Goal: Download file/media

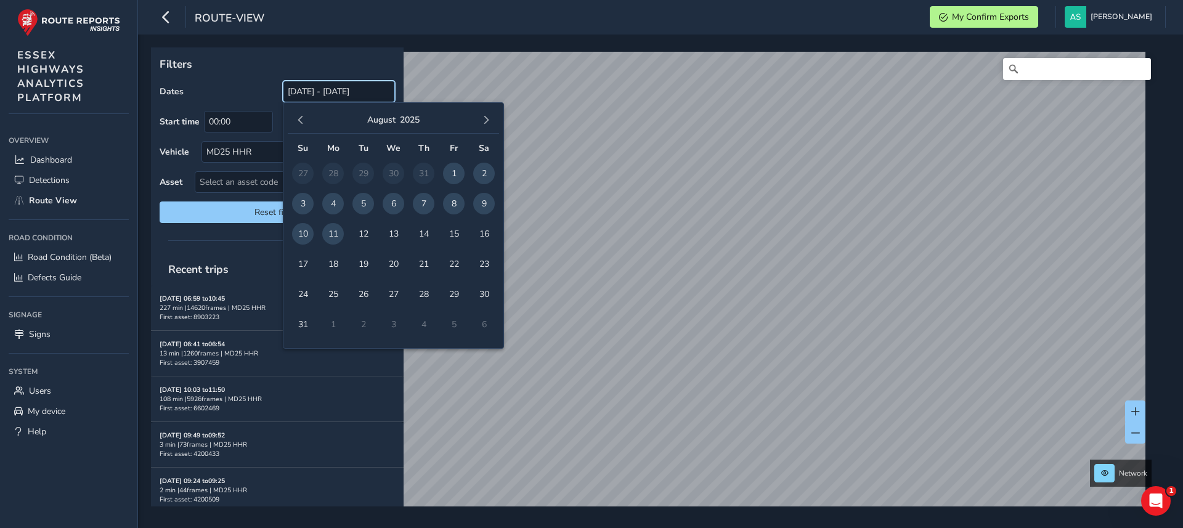
click at [311, 94] on input "[DATE] - [DATE]" at bounding box center [339, 92] width 112 height 22
click at [423, 203] on span "7" at bounding box center [424, 204] width 22 height 22
click at [333, 233] on span "11" at bounding box center [333, 234] width 22 height 22
type input "[DATE] - [DATE]"
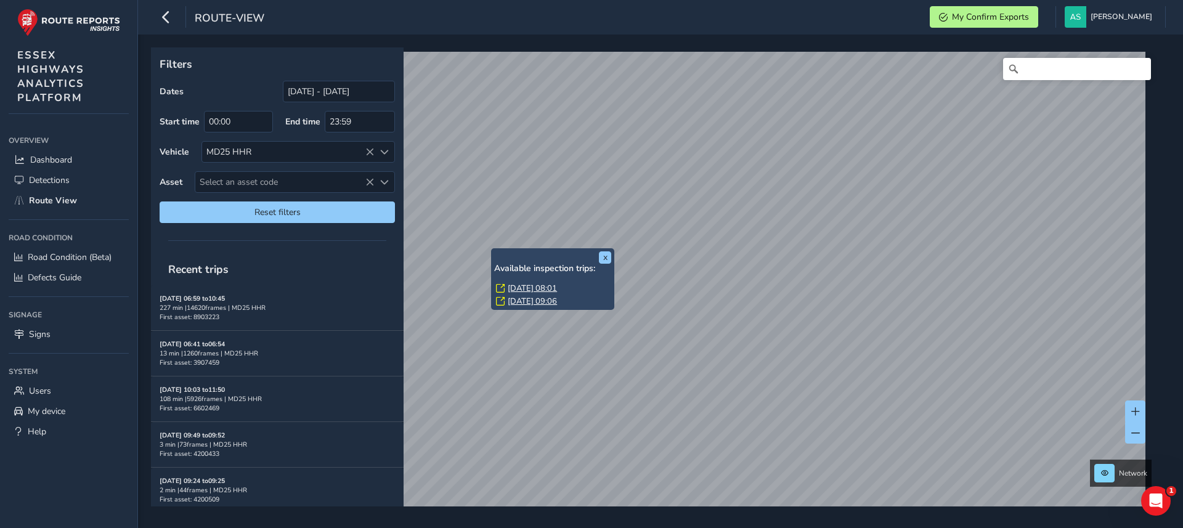
click at [523, 289] on link "[DATE] 08:01" at bounding box center [532, 288] width 49 height 11
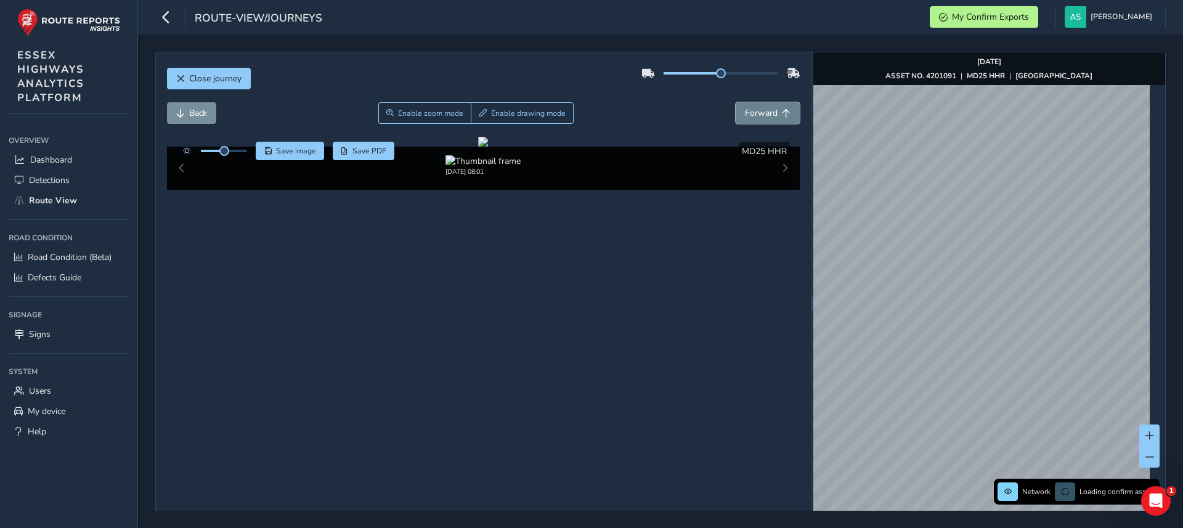
click at [770, 115] on button "Forward" at bounding box center [768, 113] width 64 height 22
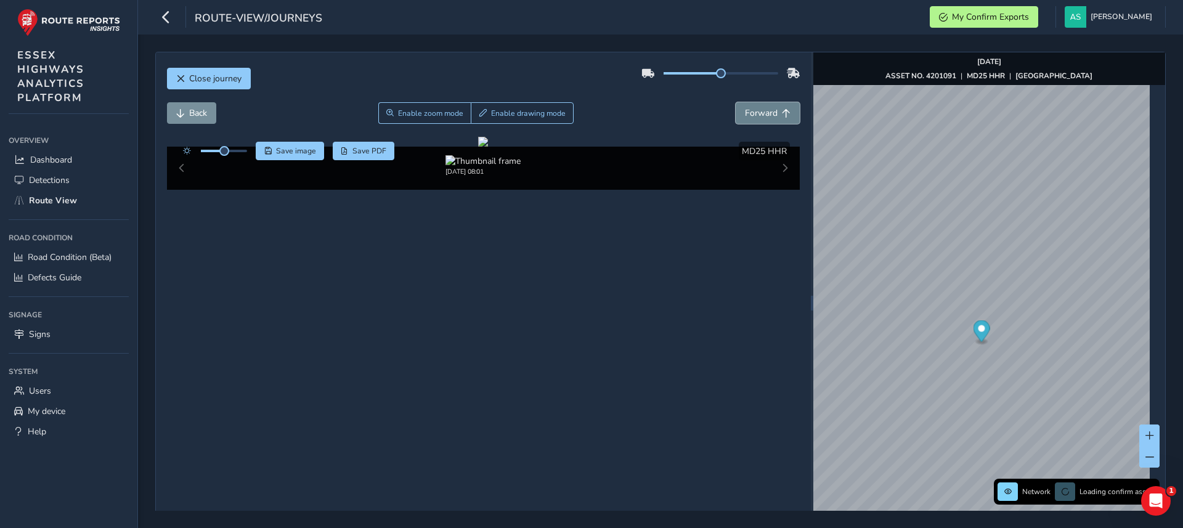
click at [770, 115] on button "Forward" at bounding box center [768, 113] width 64 height 22
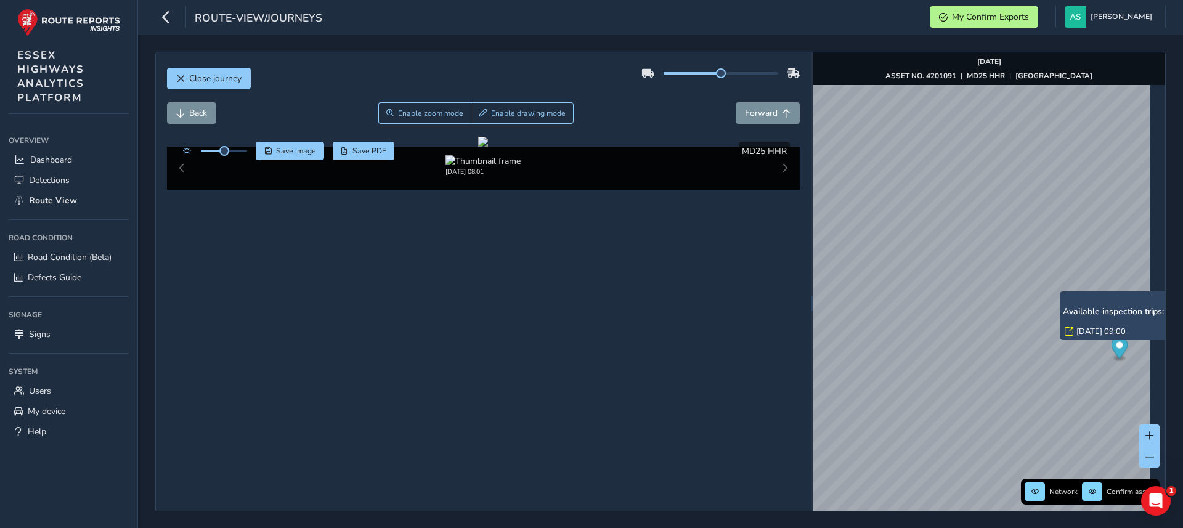
click at [1100, 327] on link "[DATE] 09:00" at bounding box center [1101, 331] width 49 height 11
click at [748, 110] on span "Forward" at bounding box center [761, 113] width 33 height 12
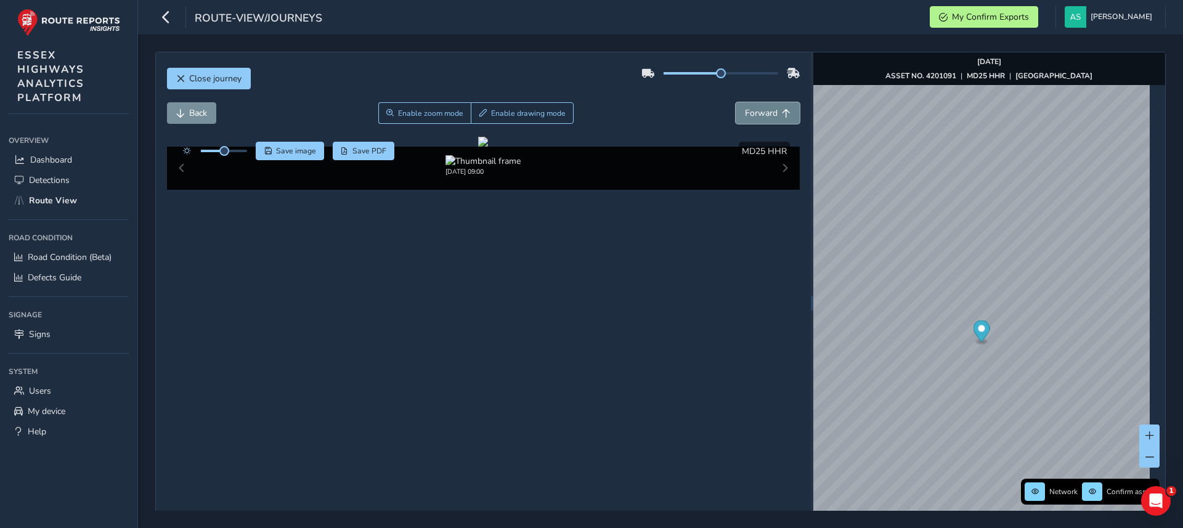
click at [748, 110] on span "Forward" at bounding box center [761, 113] width 33 height 12
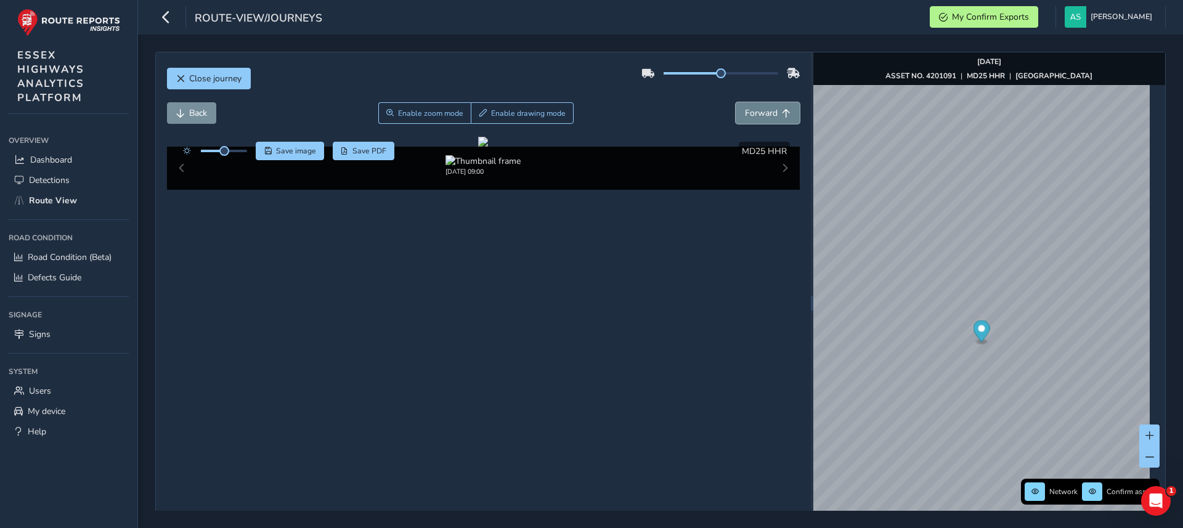
click at [748, 110] on span "Forward" at bounding box center [761, 113] width 33 height 12
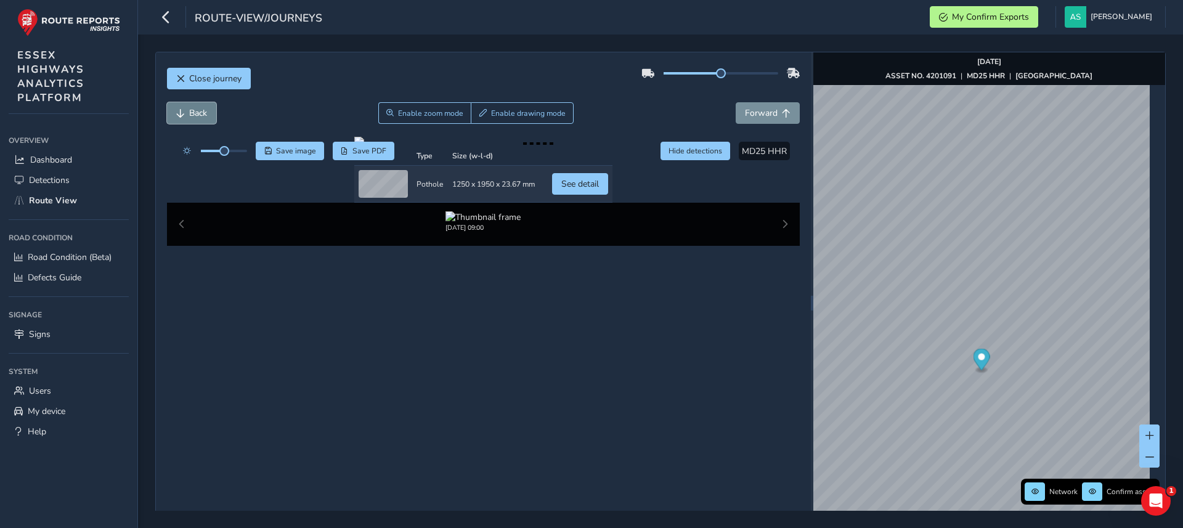
click at [173, 110] on button "Back" at bounding box center [191, 113] width 49 height 22
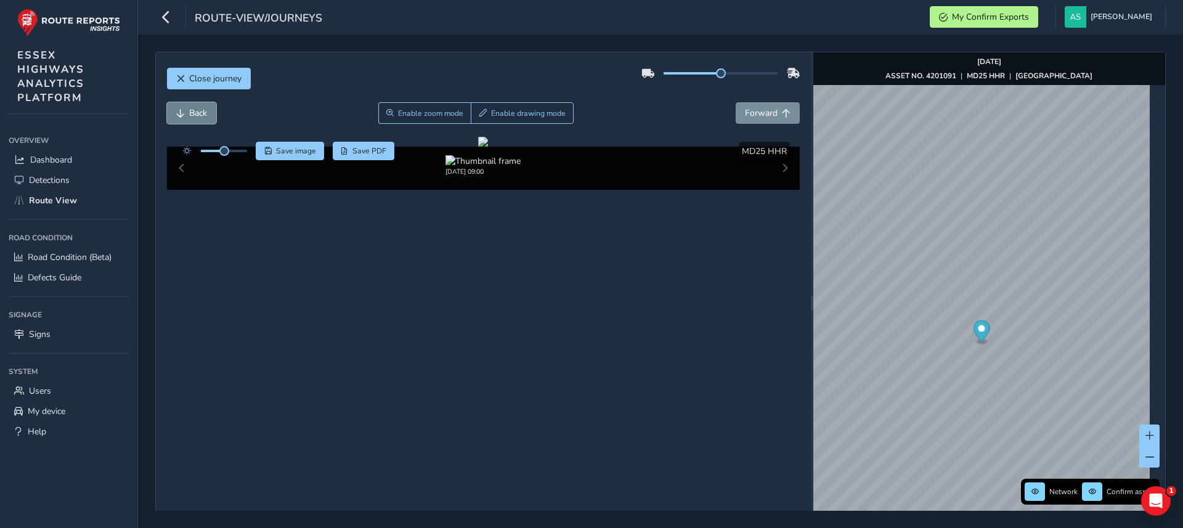
click at [173, 110] on button "Back" at bounding box center [191, 113] width 49 height 22
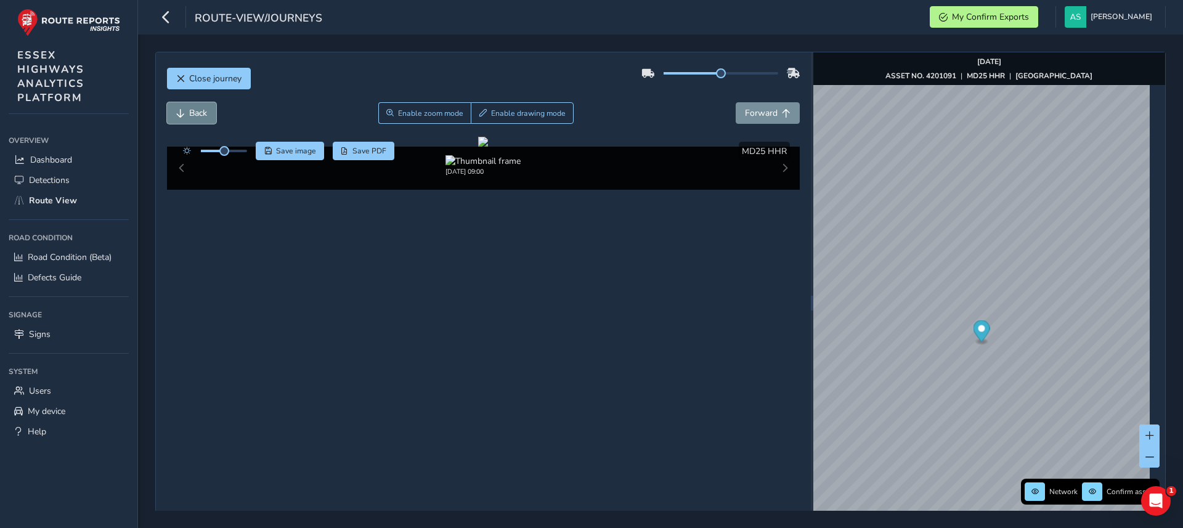
click at [173, 110] on button "Back" at bounding box center [191, 113] width 49 height 22
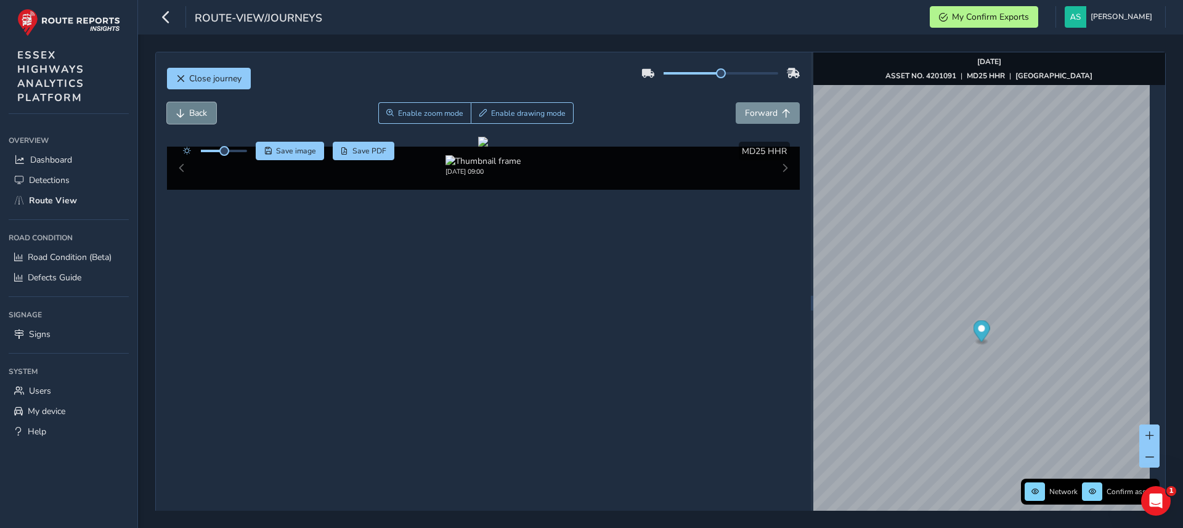
click at [173, 110] on button "Back" at bounding box center [191, 113] width 49 height 22
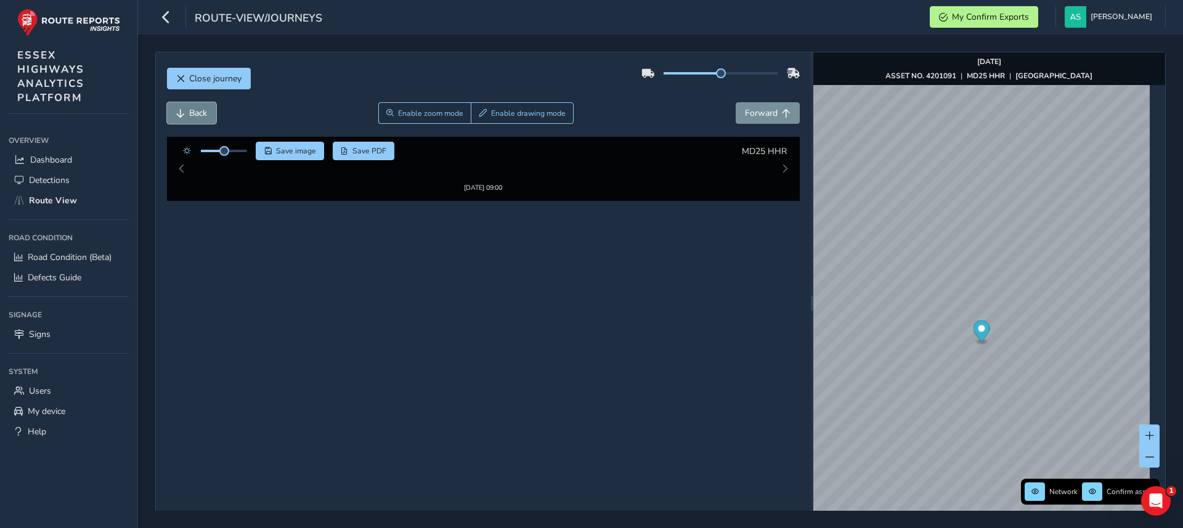
click at [173, 110] on button "Back" at bounding box center [191, 113] width 49 height 22
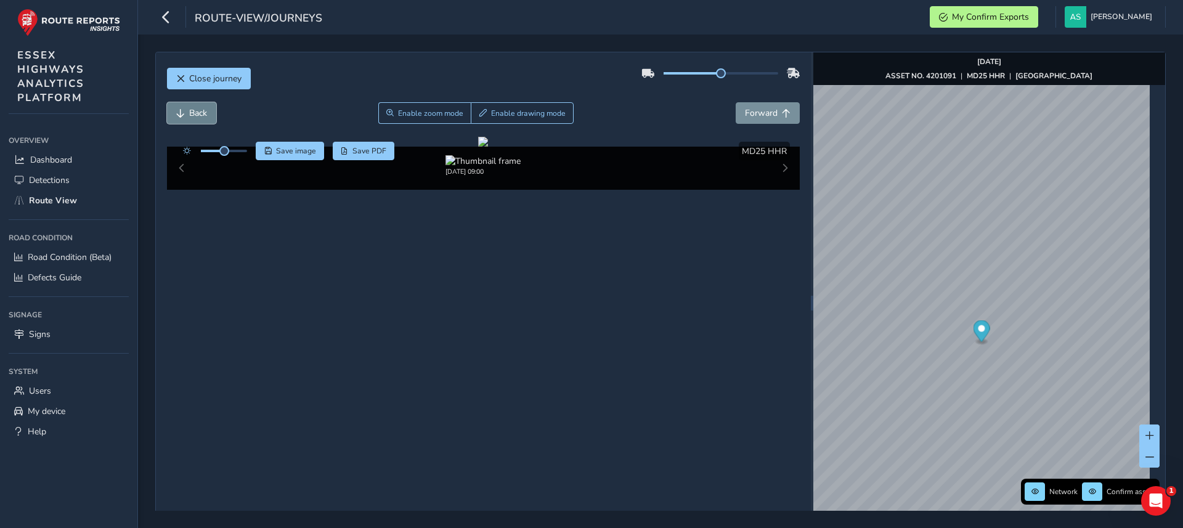
click at [173, 110] on button "Back" at bounding box center [191, 113] width 49 height 22
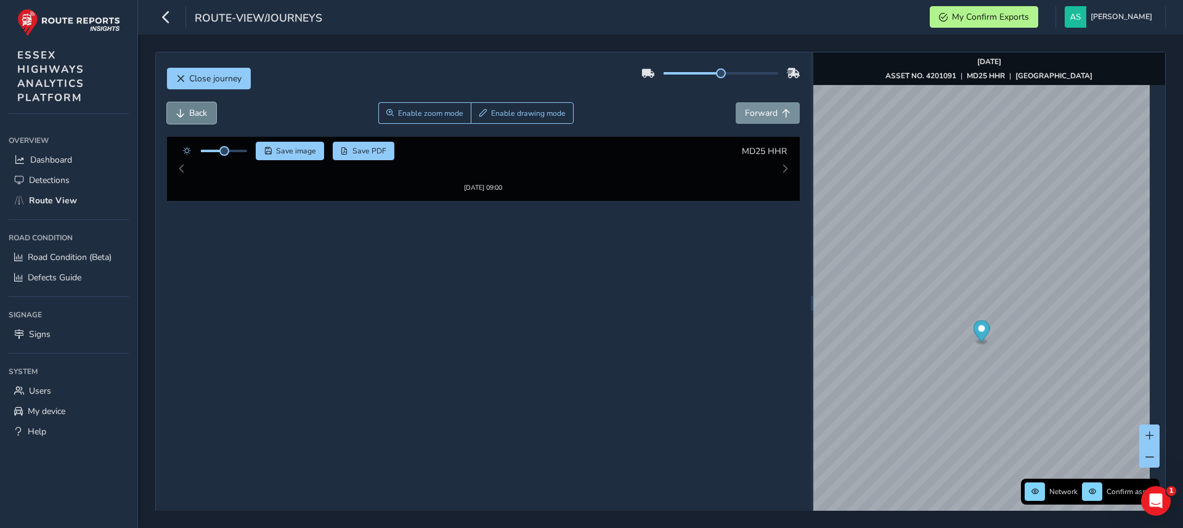
click at [173, 110] on button "Back" at bounding box center [191, 113] width 49 height 22
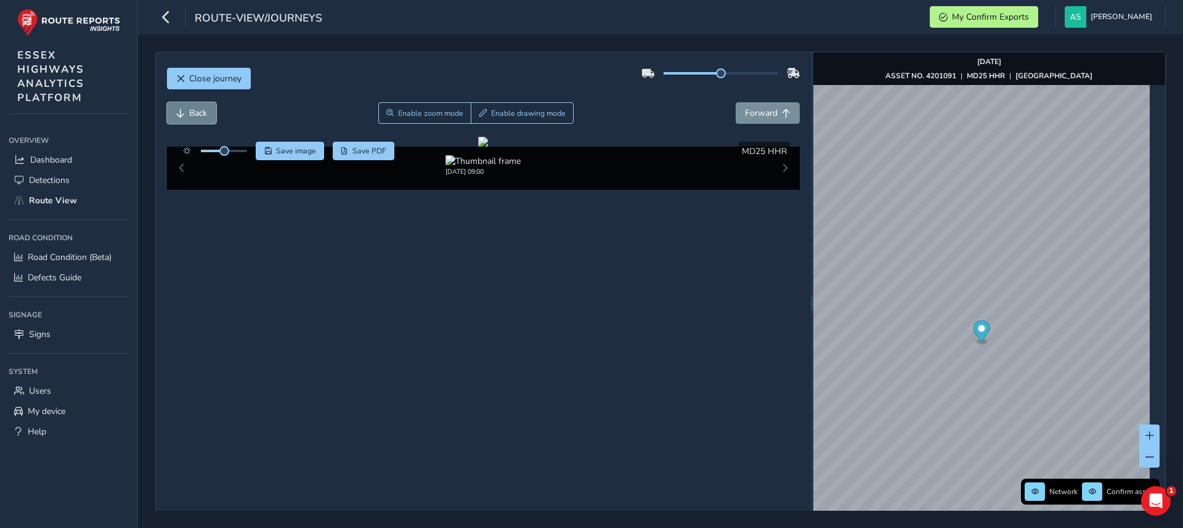
click at [173, 110] on button "Back" at bounding box center [191, 113] width 49 height 22
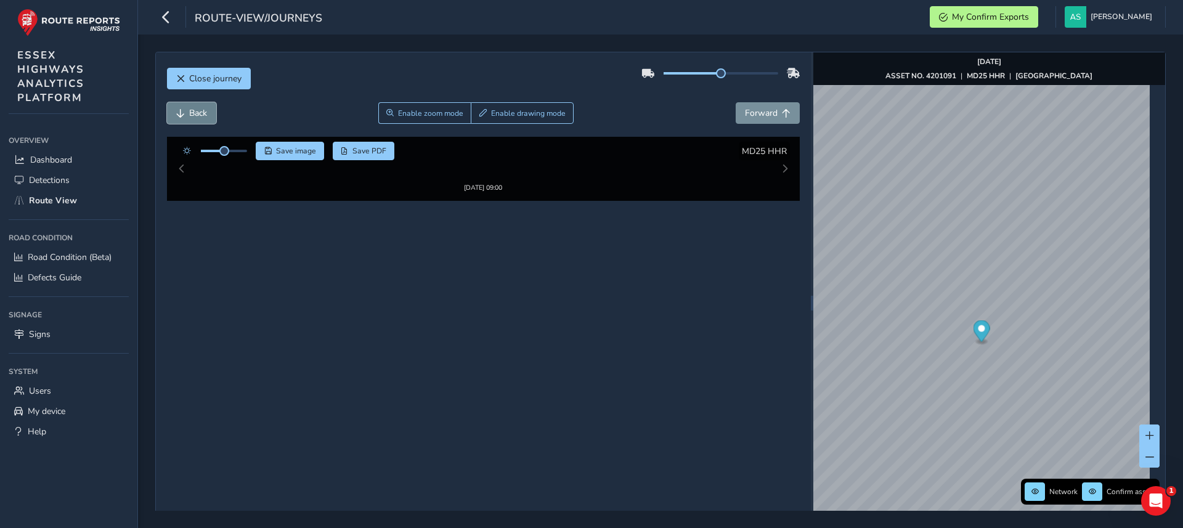
click at [173, 110] on button "Back" at bounding box center [191, 113] width 49 height 22
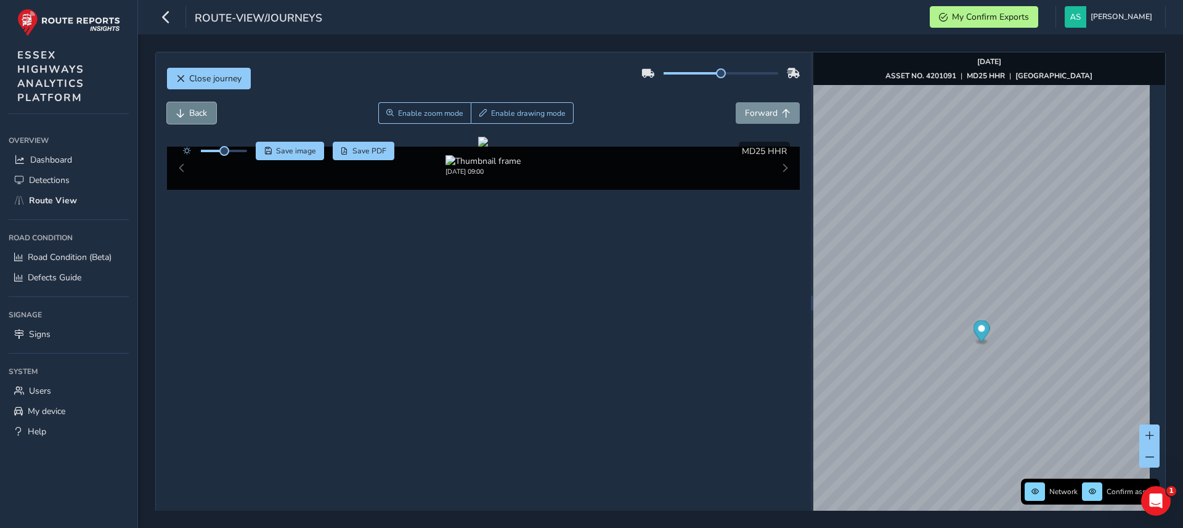
click at [173, 110] on button "Back" at bounding box center [191, 113] width 49 height 22
click at [293, 153] on span "Save image" at bounding box center [296, 151] width 40 height 10
